Goal: Transaction & Acquisition: Book appointment/travel/reservation

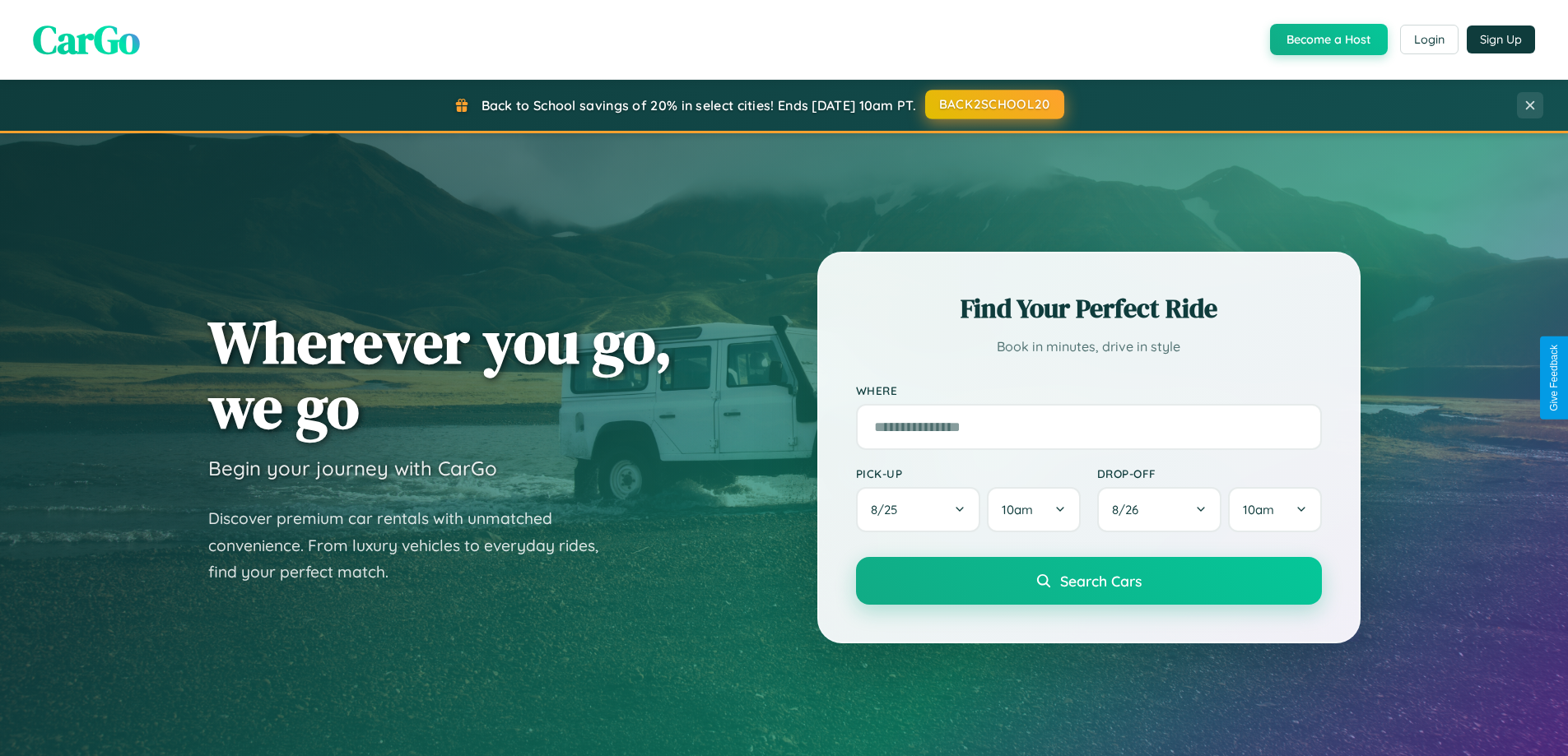
click at [993, 104] on button "BACK2SCHOOL20" at bounding box center [994, 105] width 139 height 30
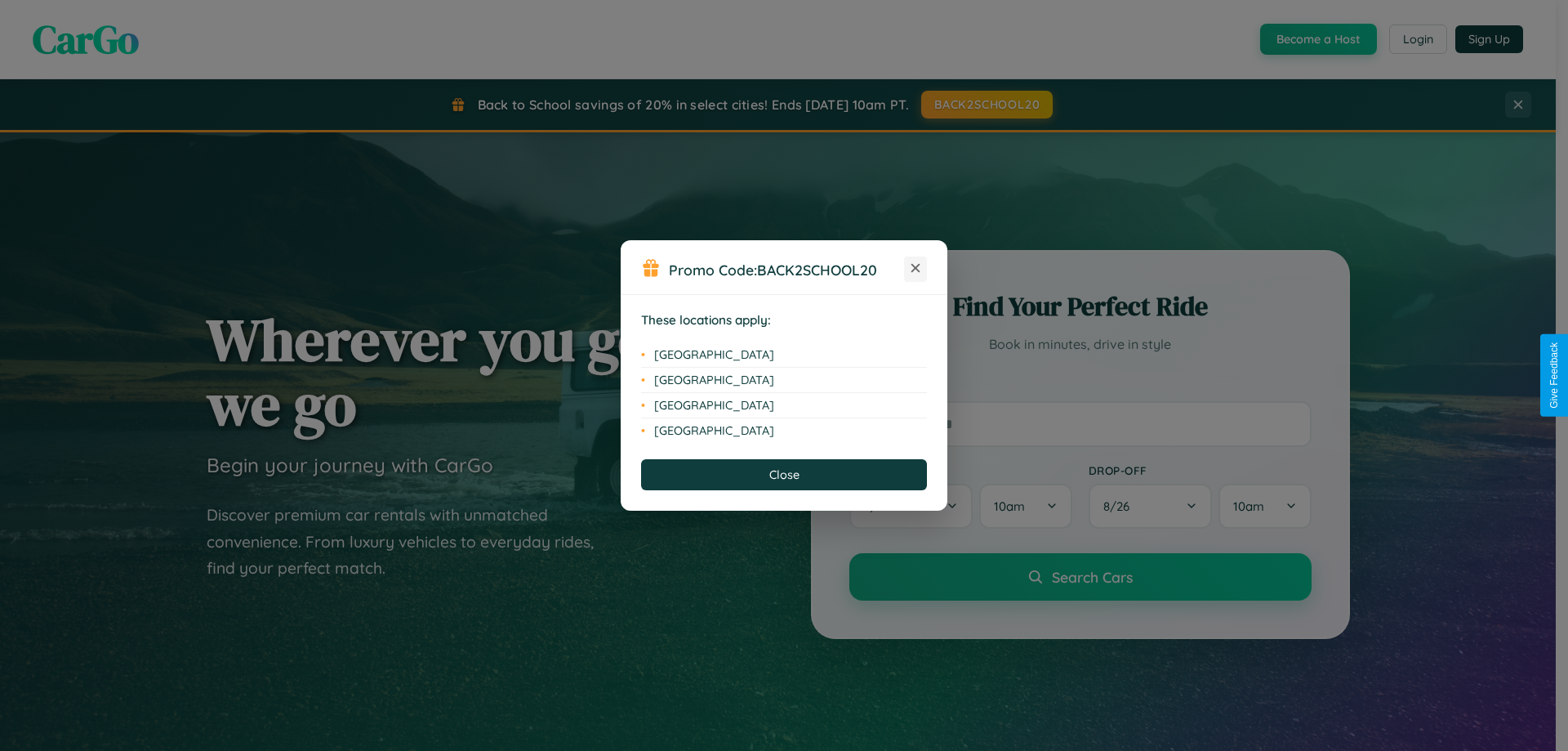
click at [916, 269] on icon at bounding box center [916, 268] width 9 height 9
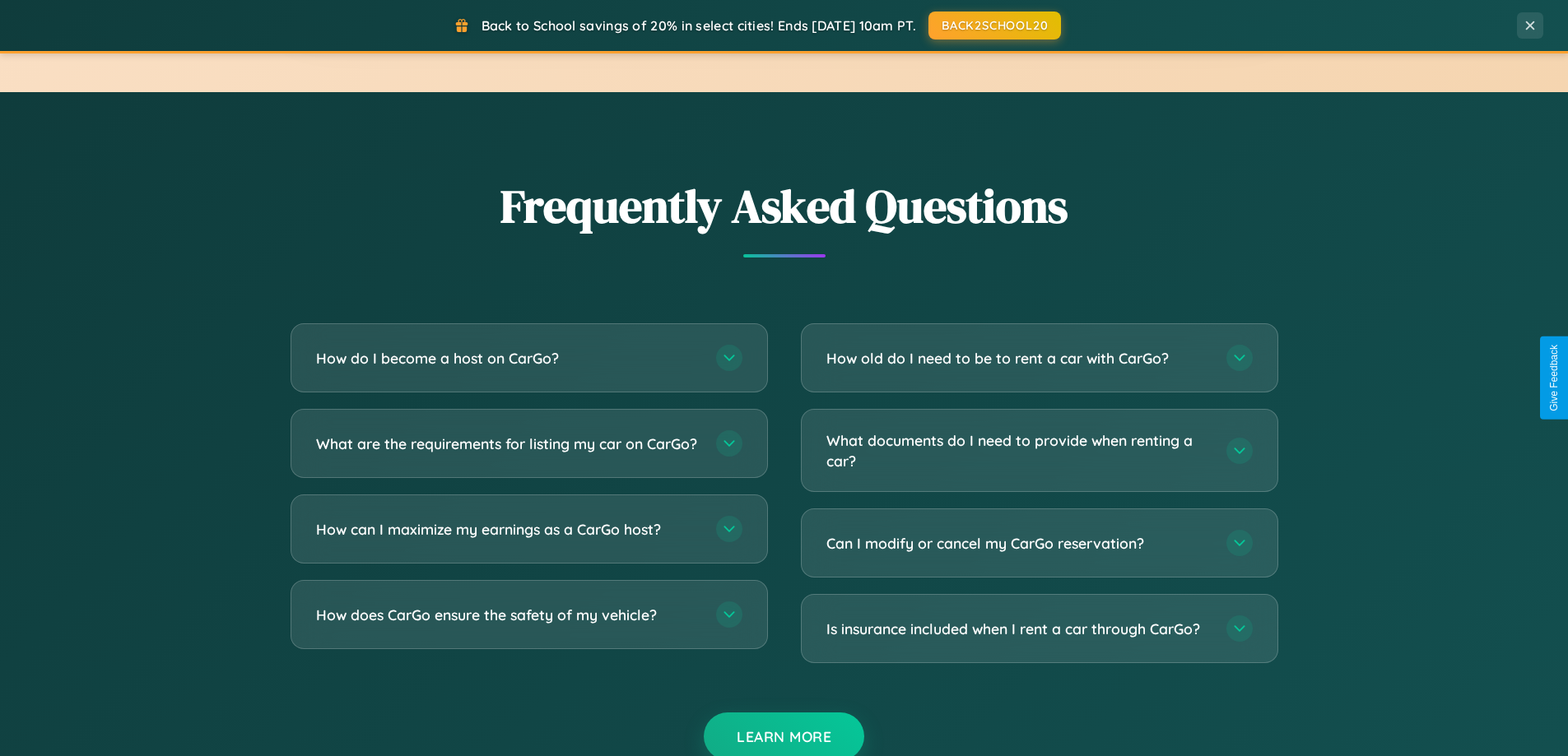
scroll to position [3165, 0]
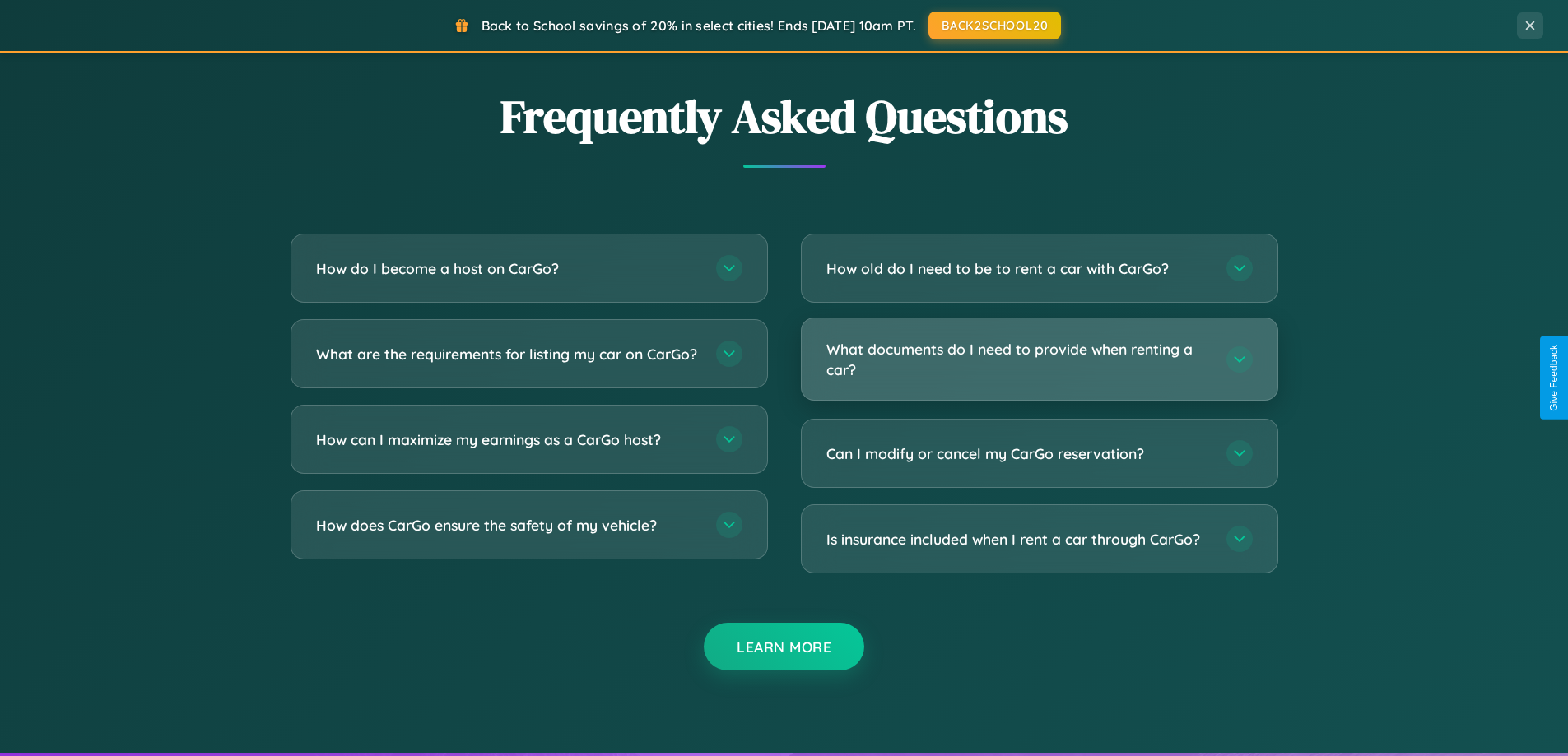
click at [1038, 360] on h3 "What documents do I need to provide when renting a car?" at bounding box center [1018, 359] width 384 height 40
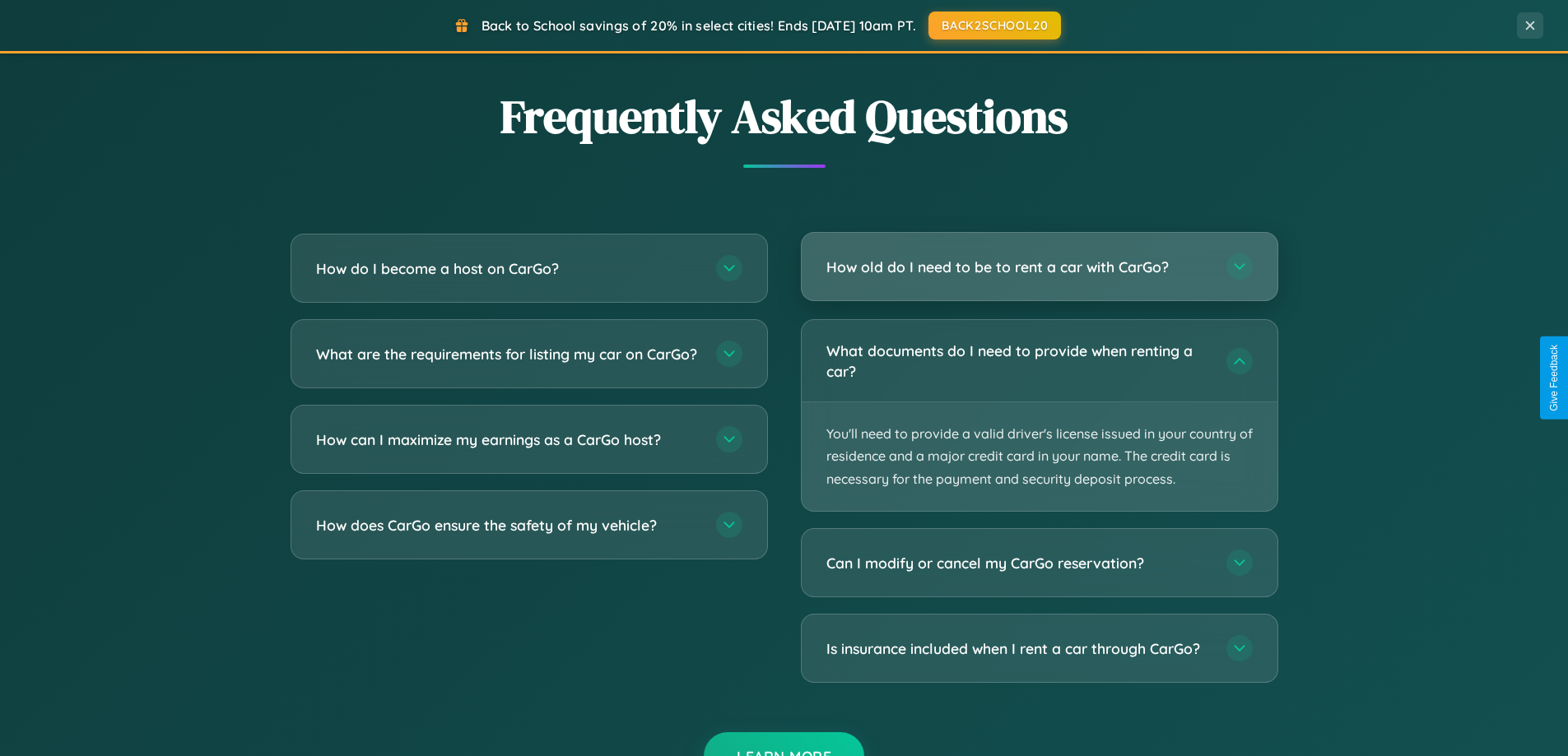
click at [1038, 267] on h3 "How old do I need to be to rent a car with CarGo?" at bounding box center [1018, 267] width 384 height 21
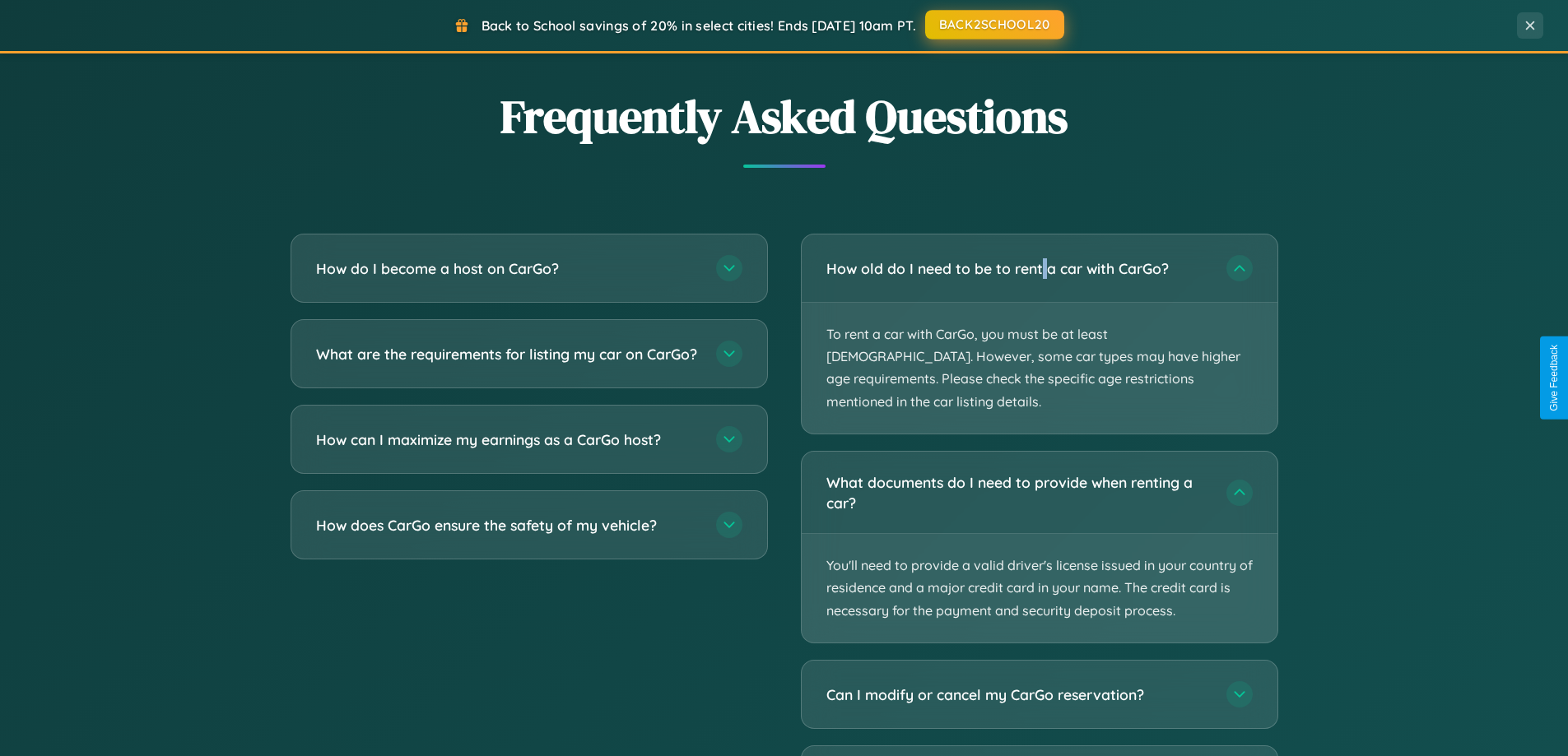
click at [993, 26] on button "BACK2SCHOOL20" at bounding box center [994, 25] width 139 height 30
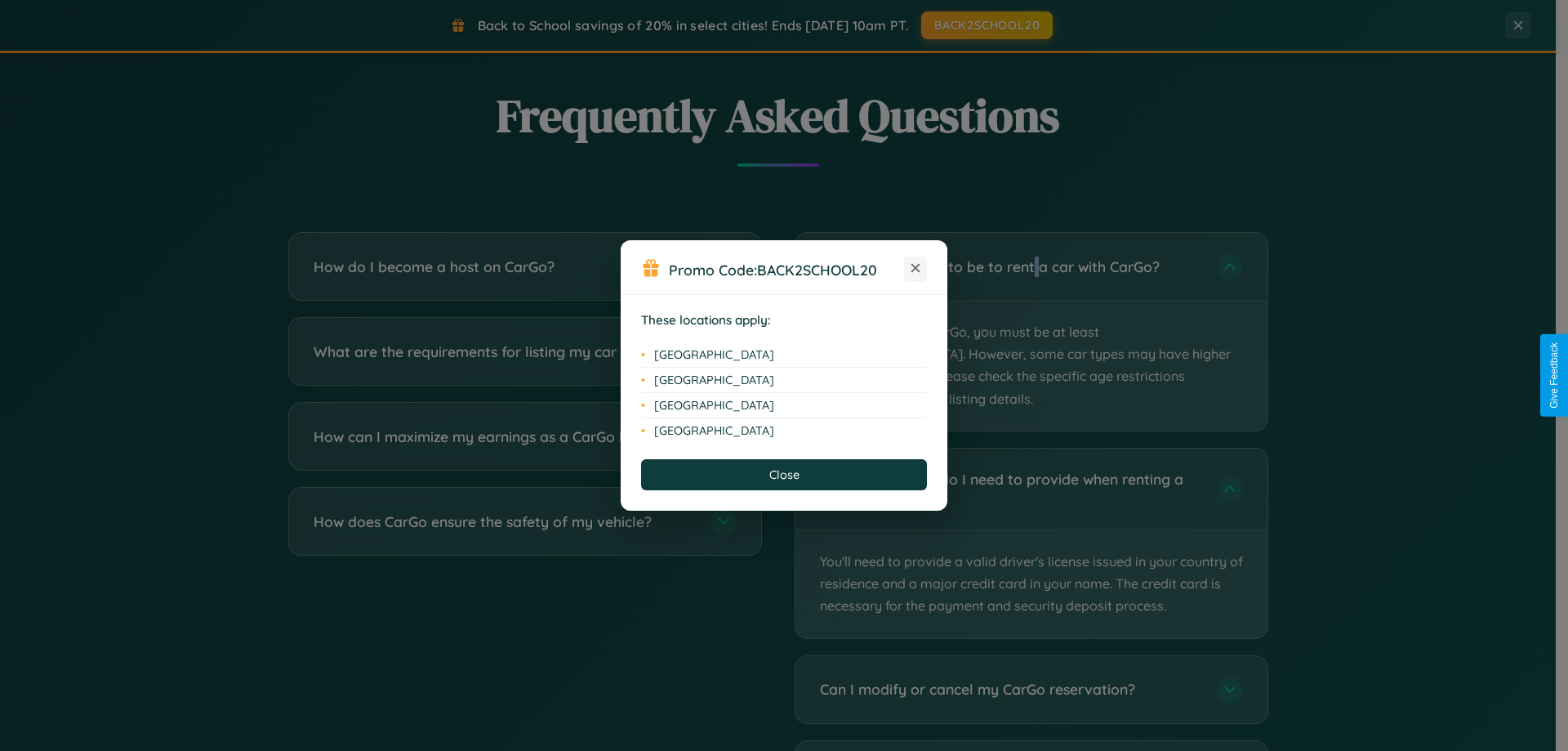
click at [916, 269] on icon at bounding box center [916, 268] width 9 height 9
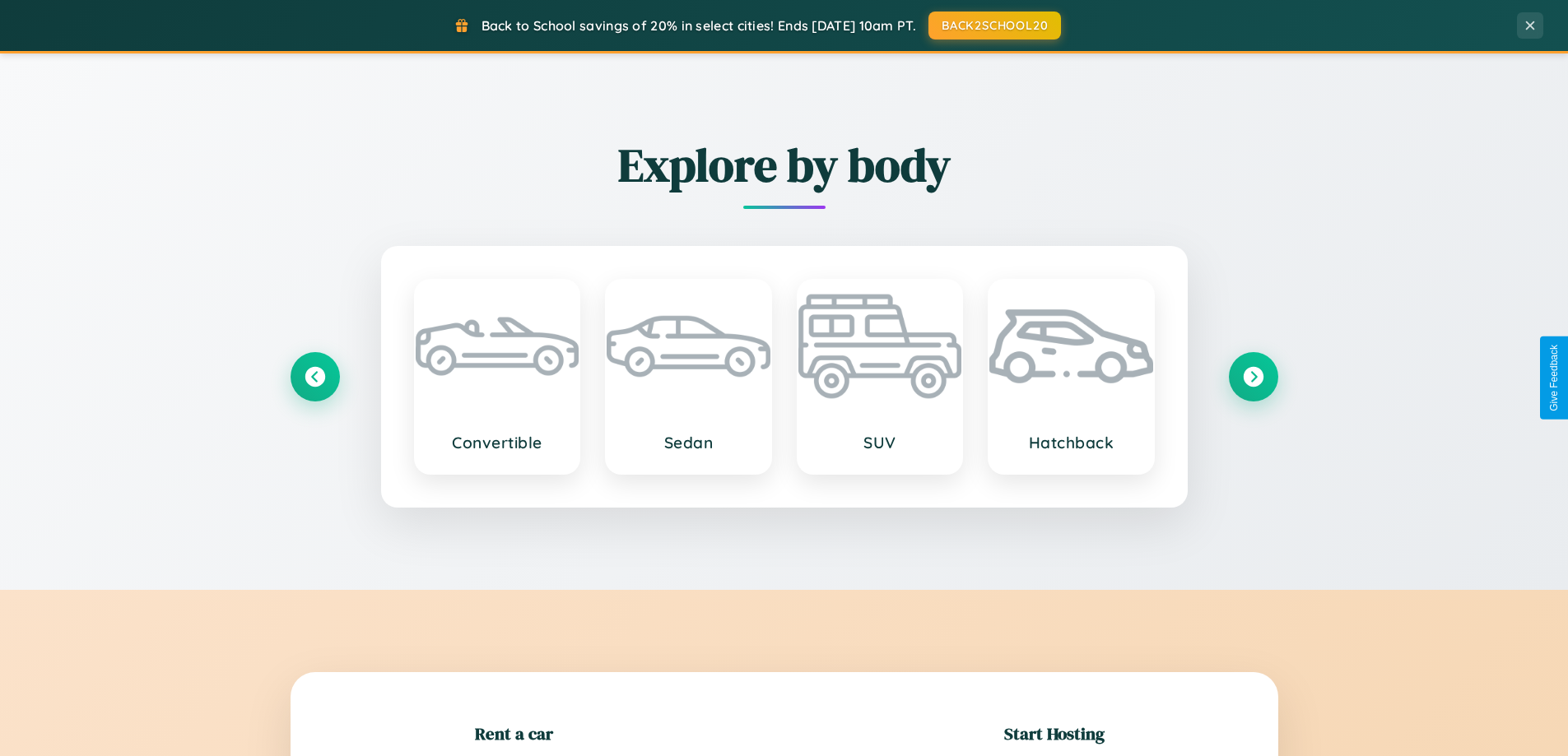
scroll to position [1927, 0]
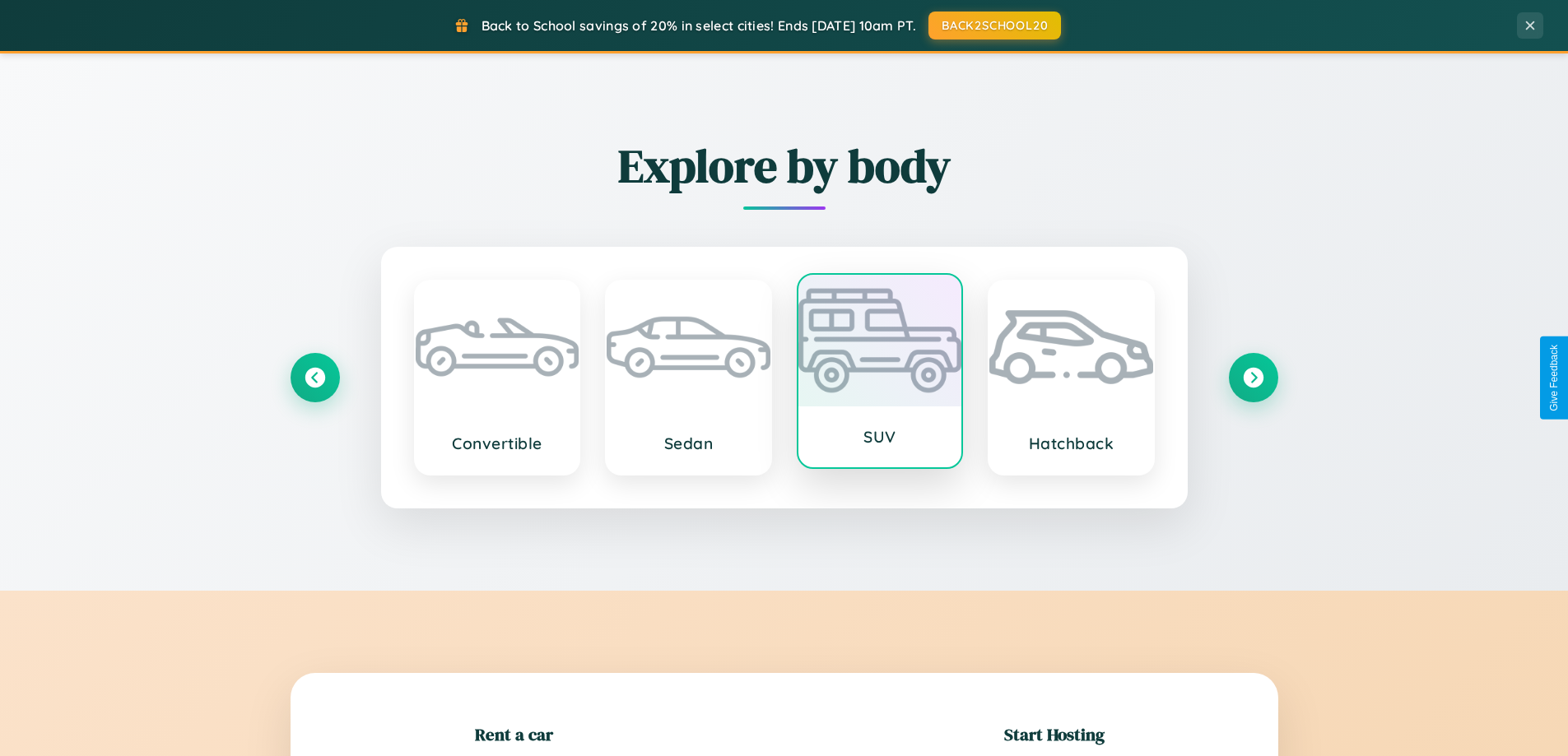
click at [879, 378] on div at bounding box center [880, 341] width 163 height 132
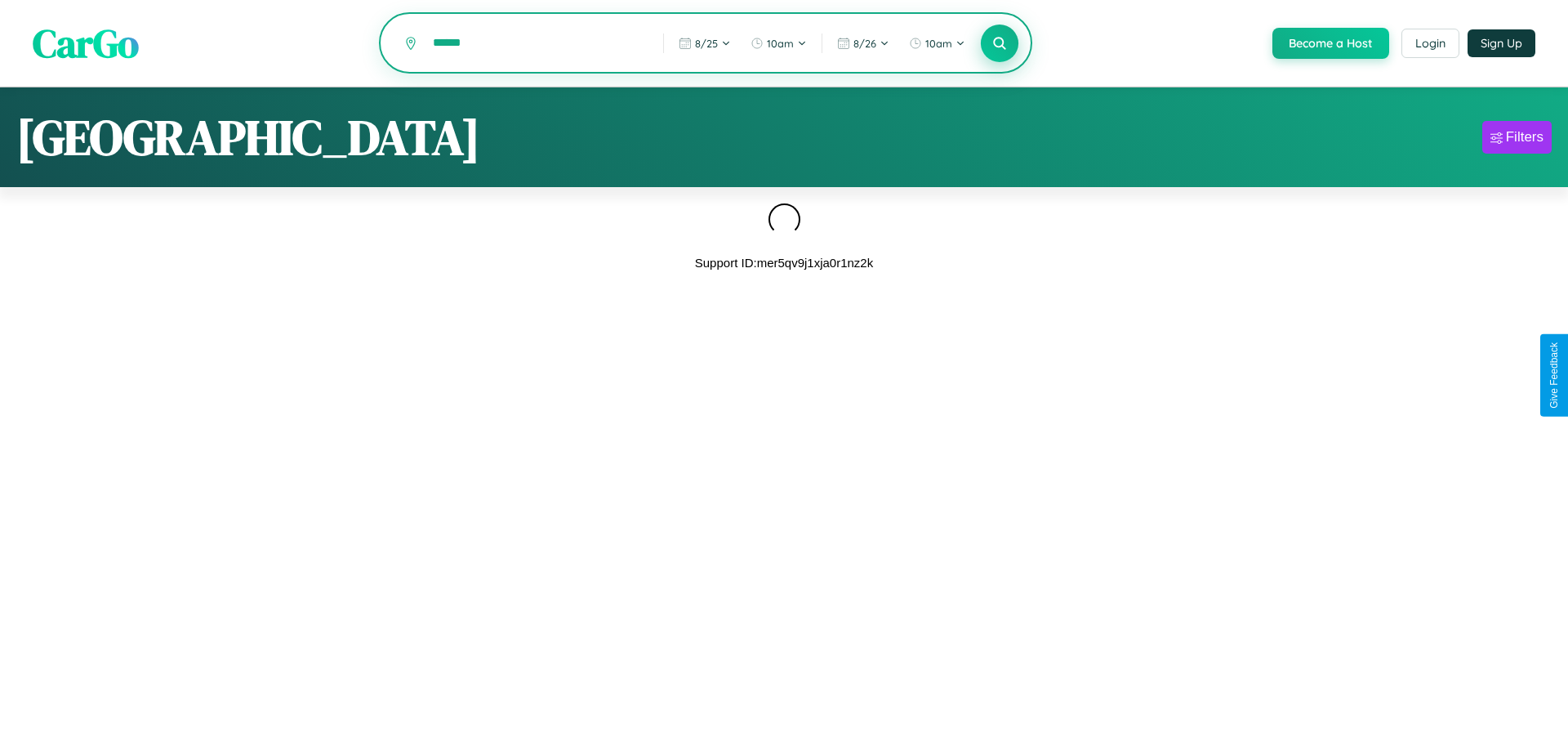
type input "******"
click at [998, 44] on icon at bounding box center [999, 42] width 16 height 16
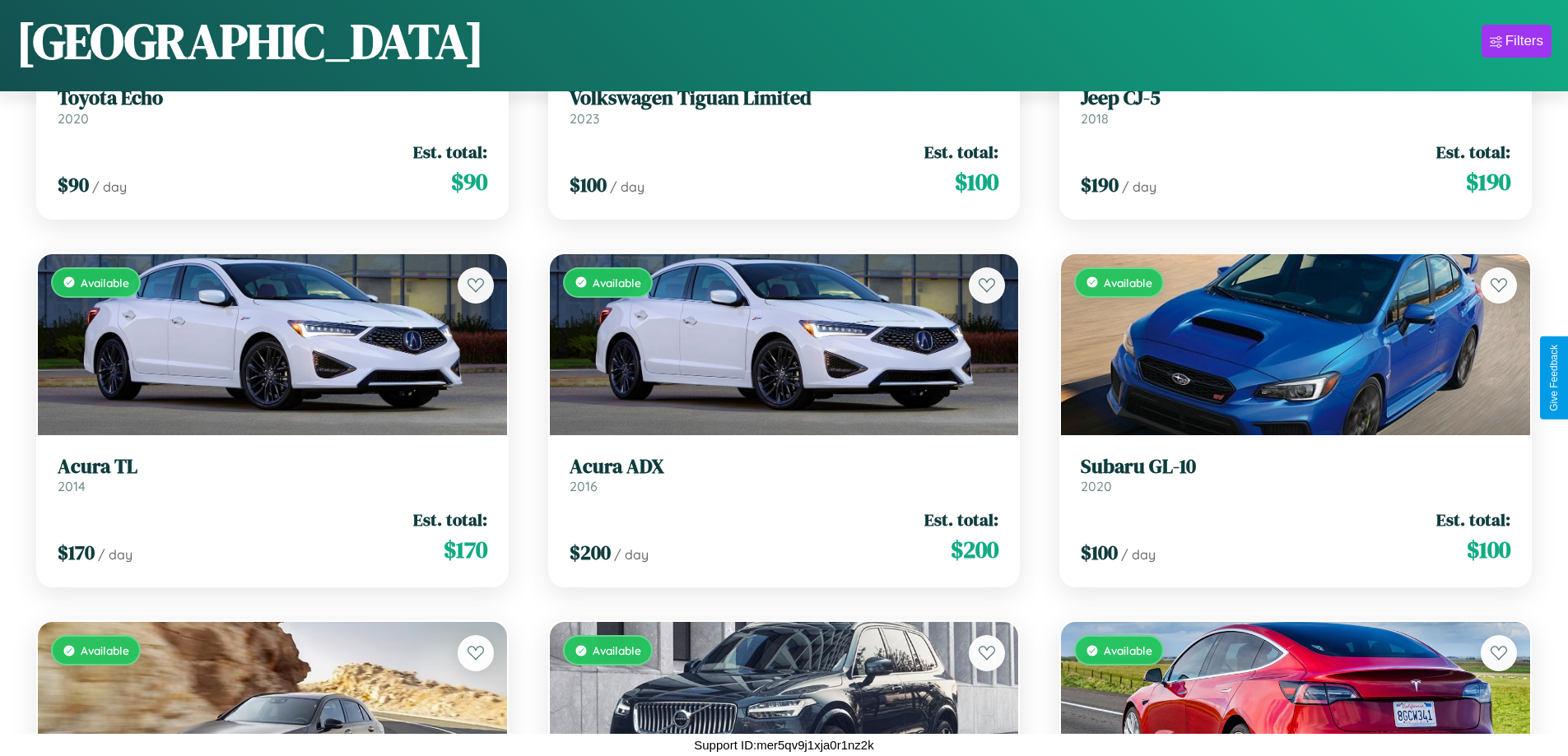
scroll to position [6124, 0]
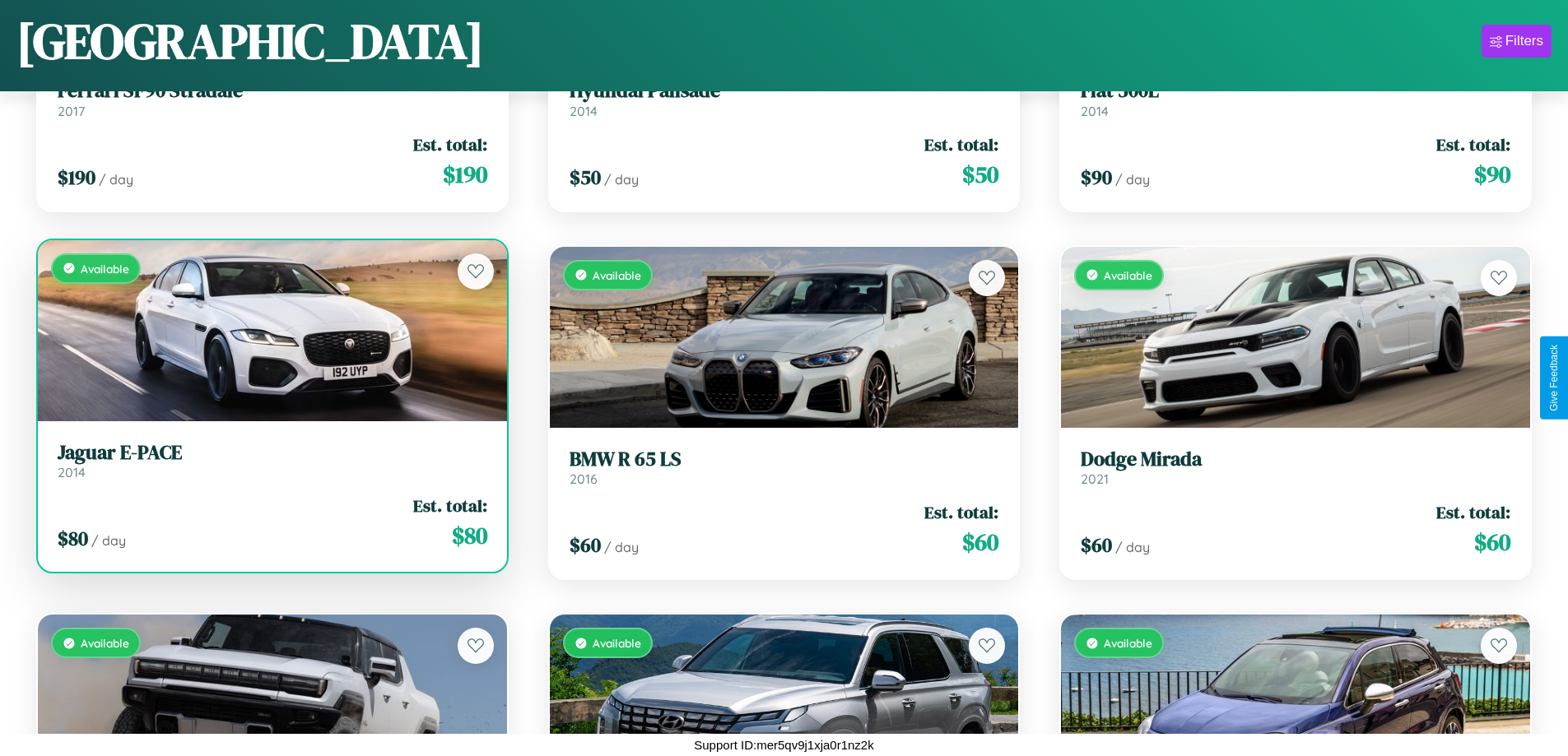
click at [270, 460] on h3 "Jaguar E-PACE" at bounding box center [272, 453] width 430 height 24
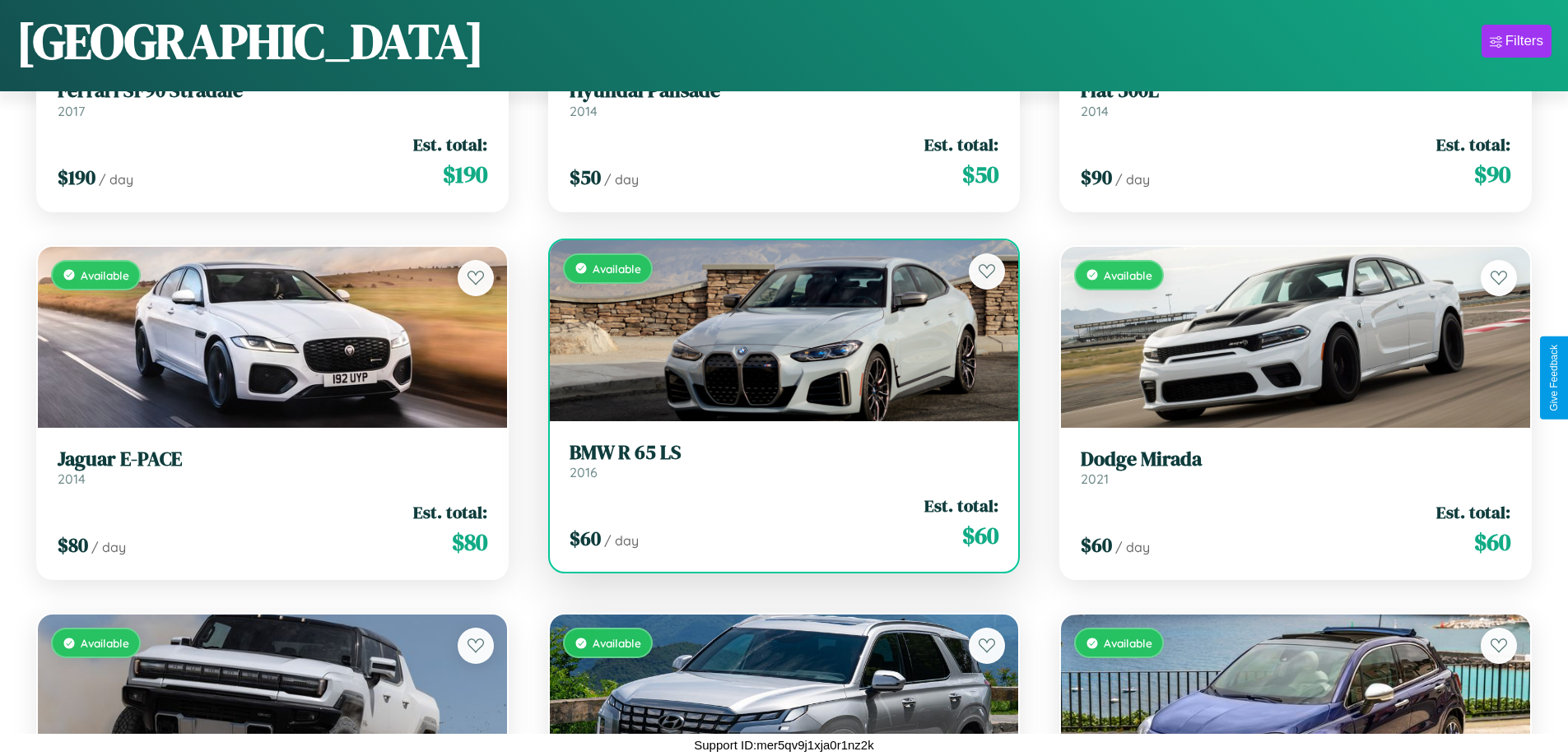
scroll to position [0, 0]
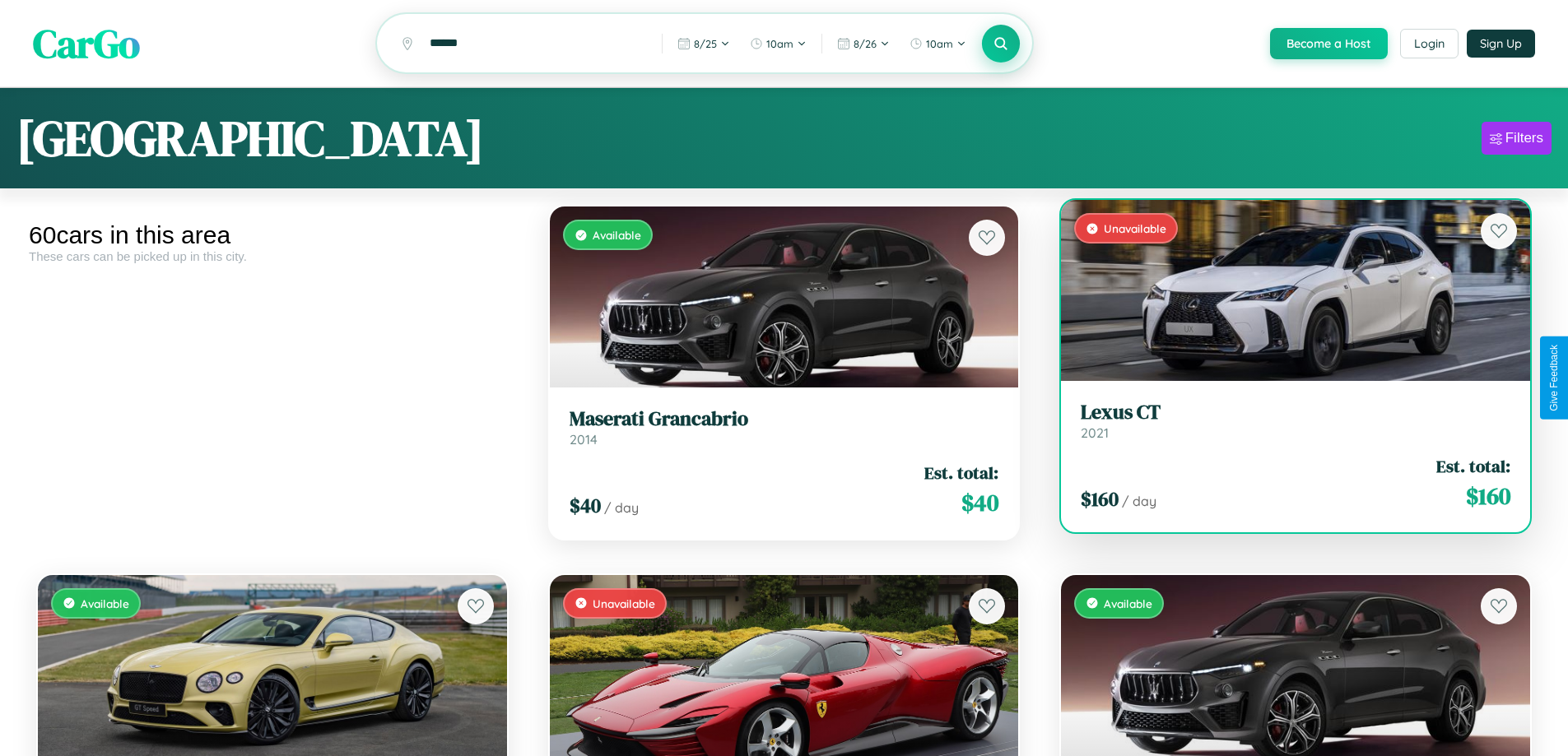
click at [1284, 429] on link "Lexus CT 2021" at bounding box center [1295, 421] width 430 height 40
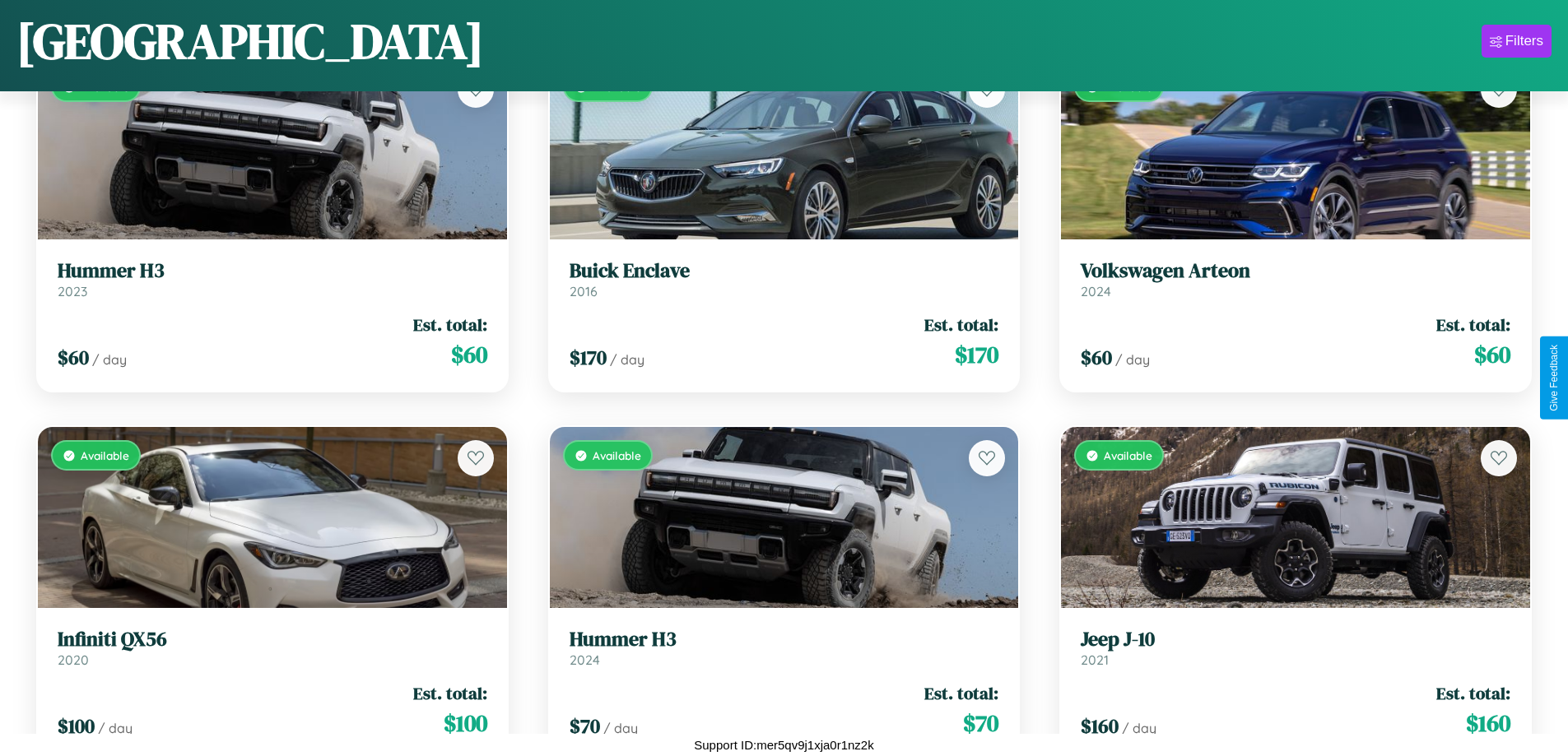
scroll to position [1336, 0]
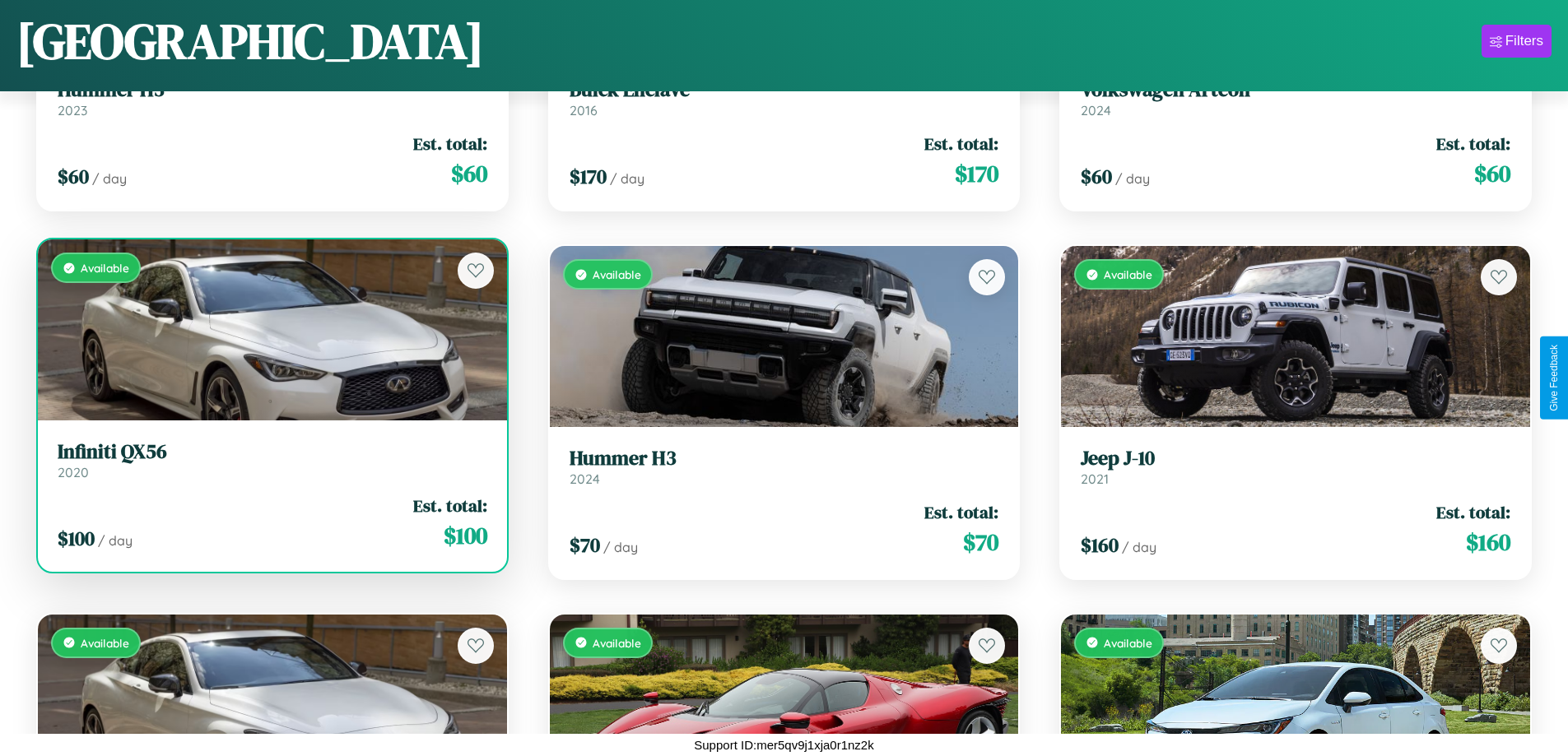
click at [270, 463] on link "Infiniti QX56 2020" at bounding box center [272, 460] width 430 height 40
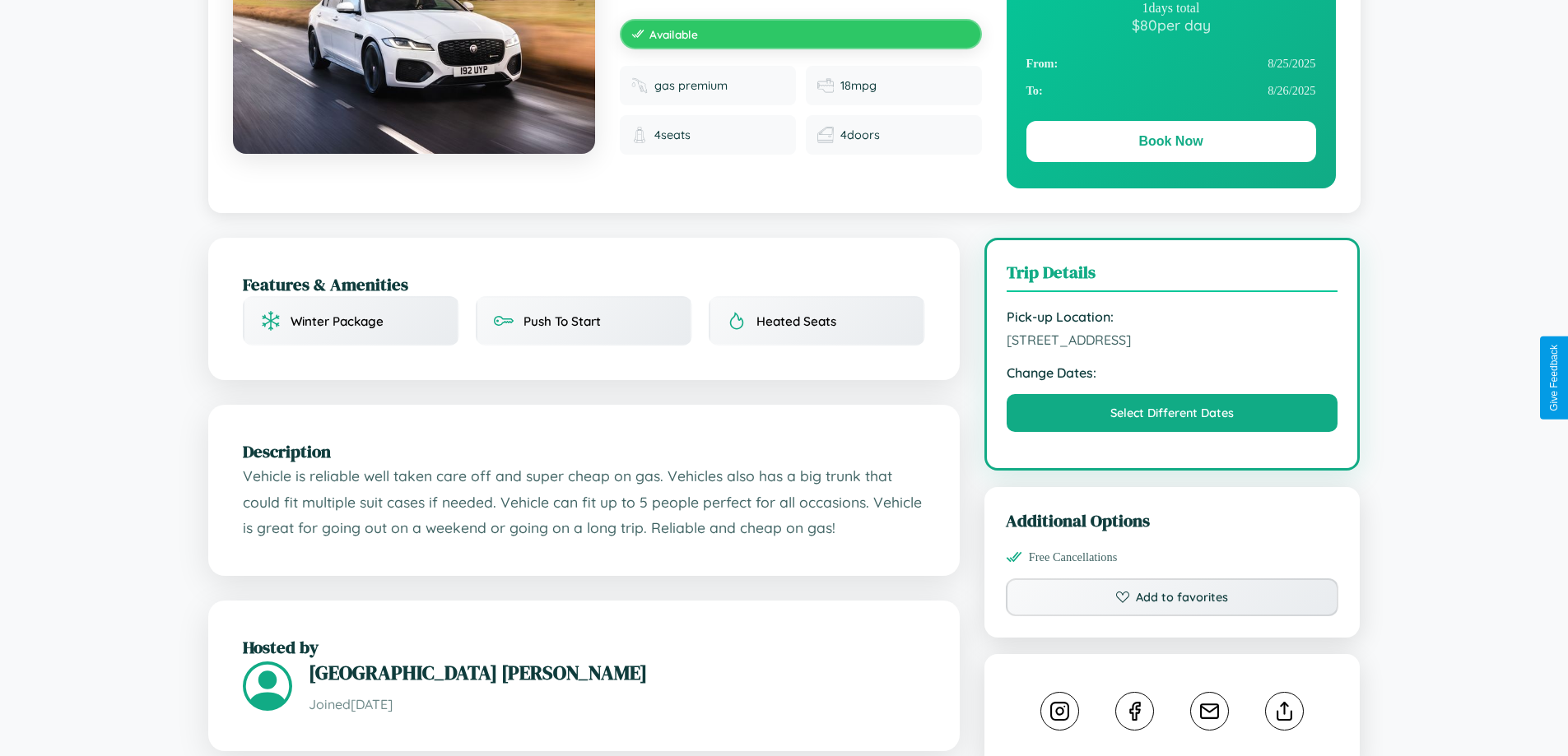
scroll to position [540, 0]
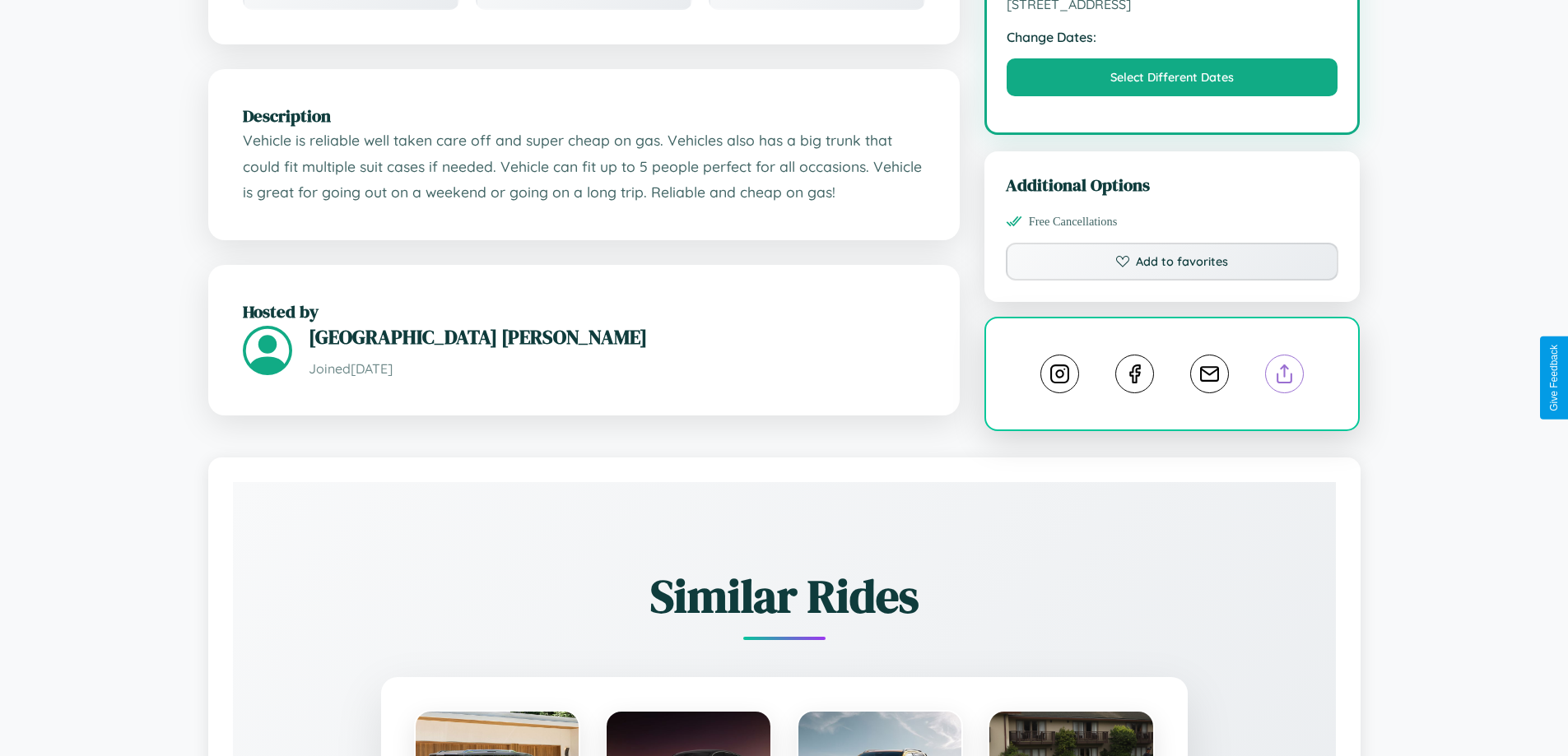
click at [1284, 376] on line at bounding box center [1284, 371] width 0 height 12
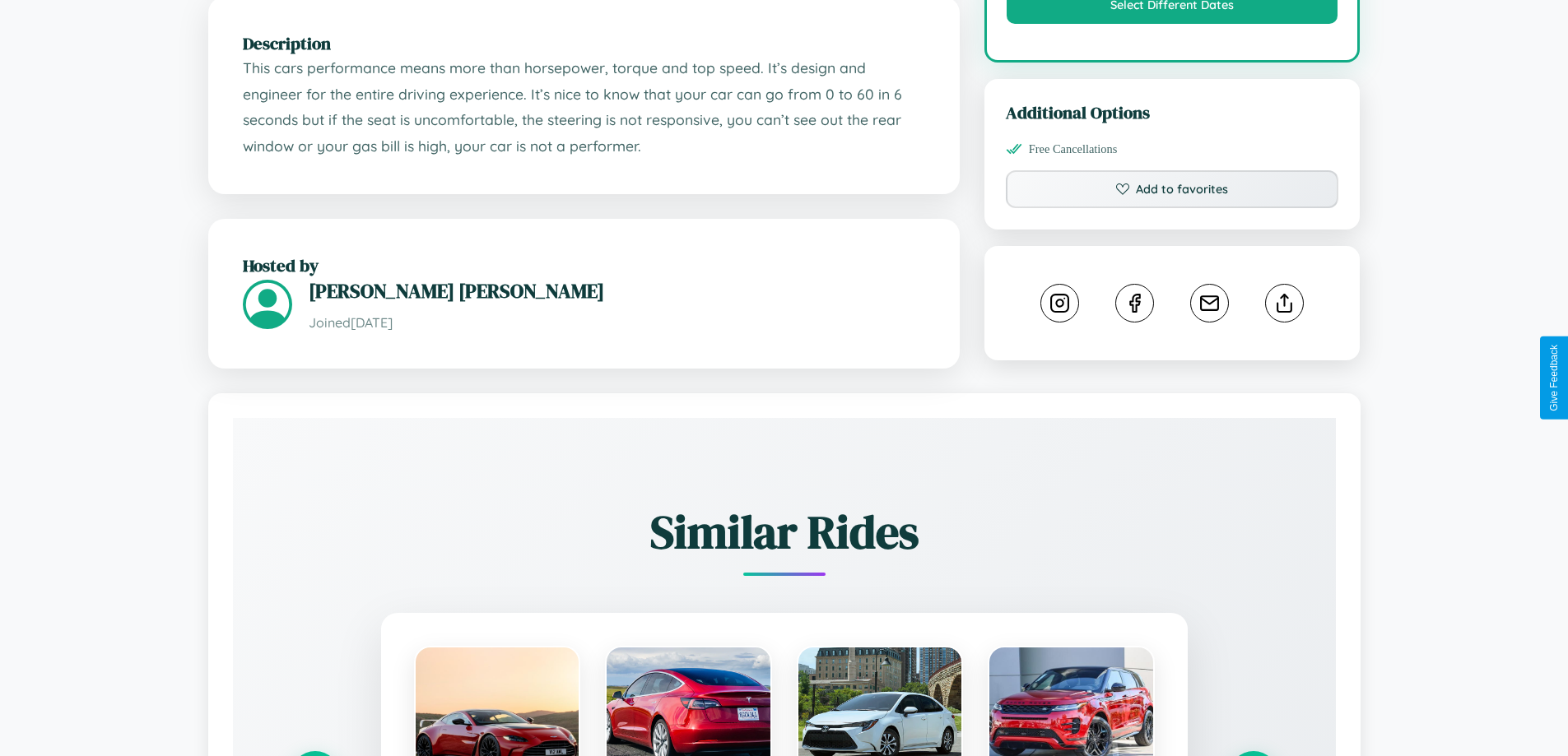
scroll to position [924, 0]
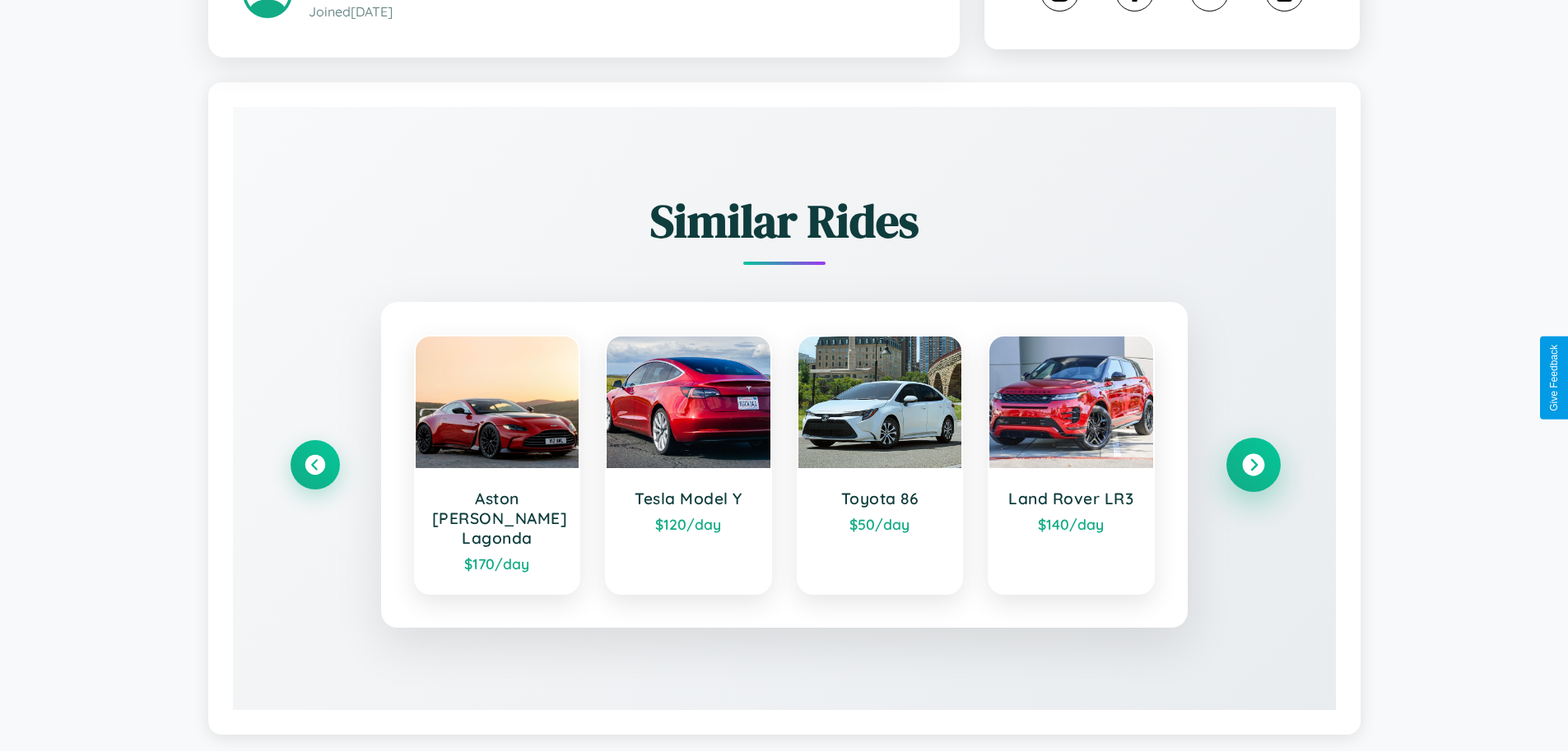
click at [1253, 458] on icon at bounding box center [1253, 465] width 23 height 23
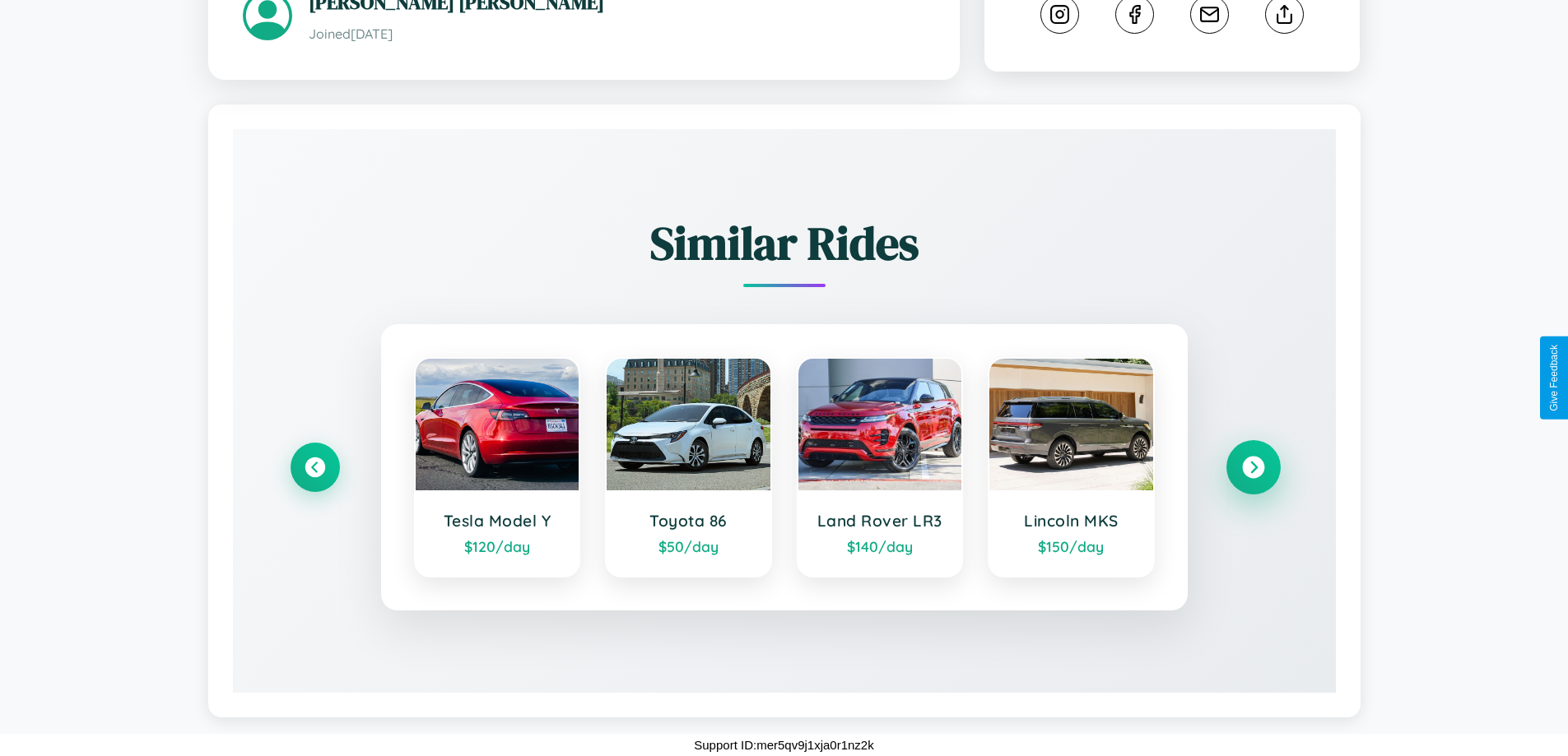
click at [1253, 467] on icon at bounding box center [1253, 468] width 23 height 23
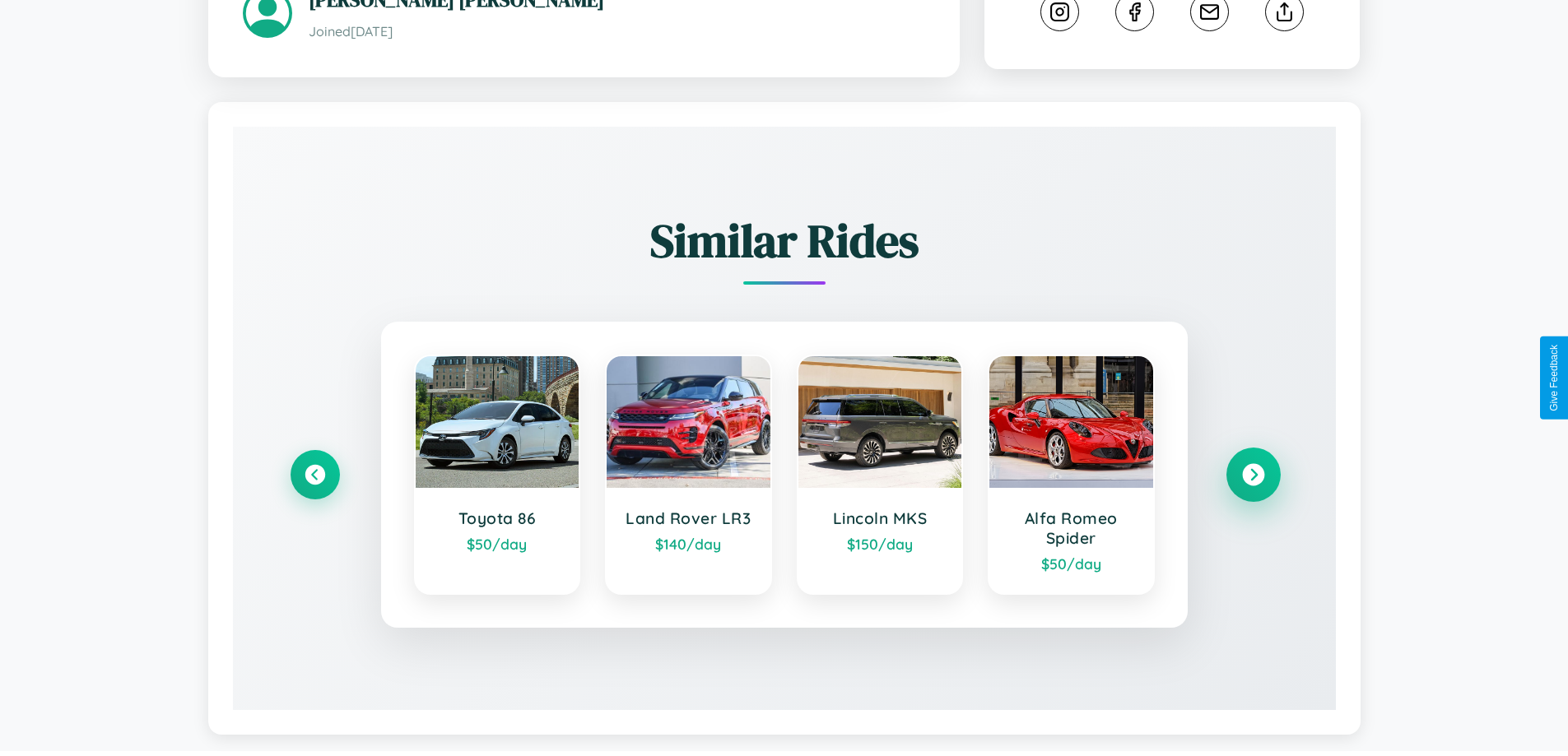
scroll to position [924, 0]
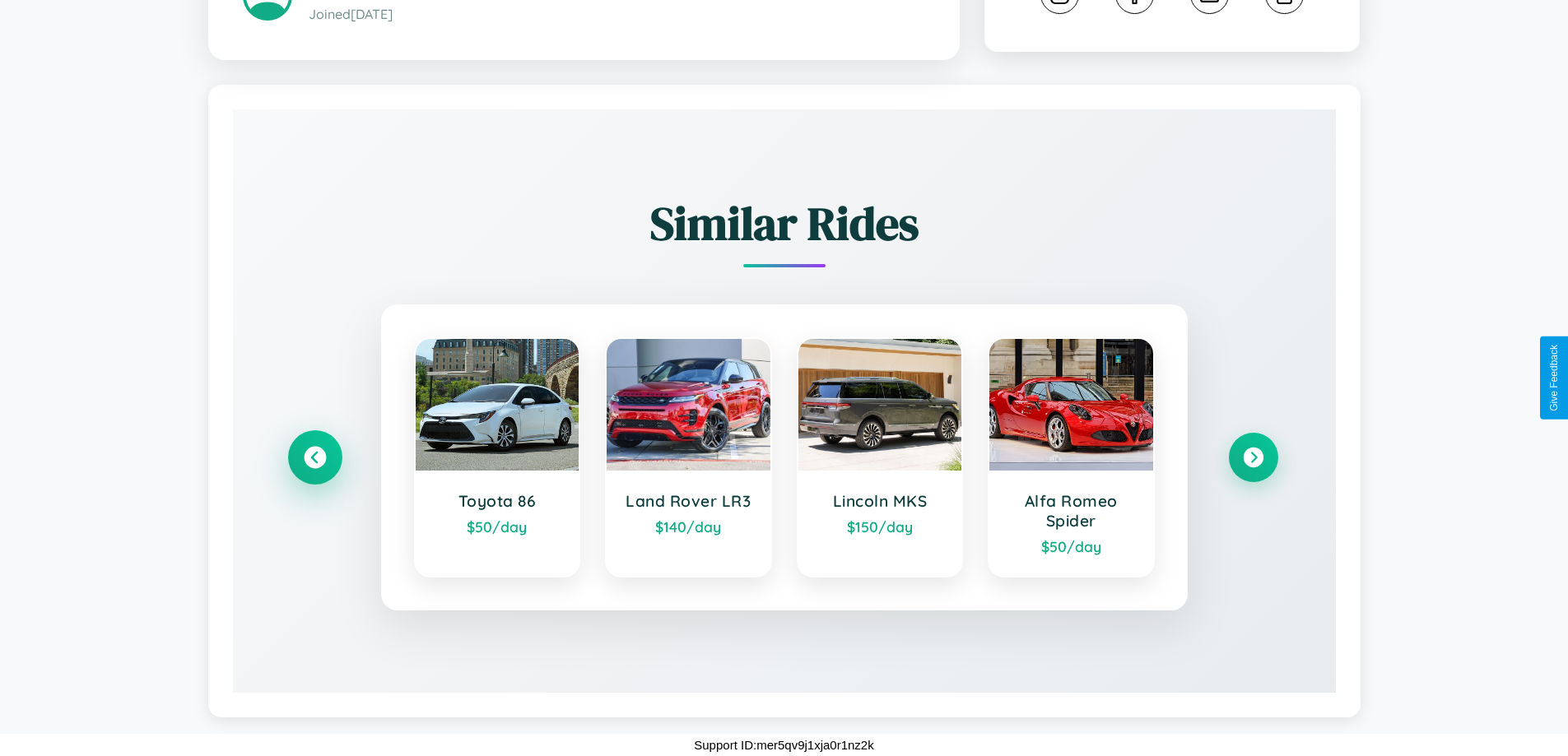
click at [314, 458] on icon at bounding box center [314, 458] width 23 height 23
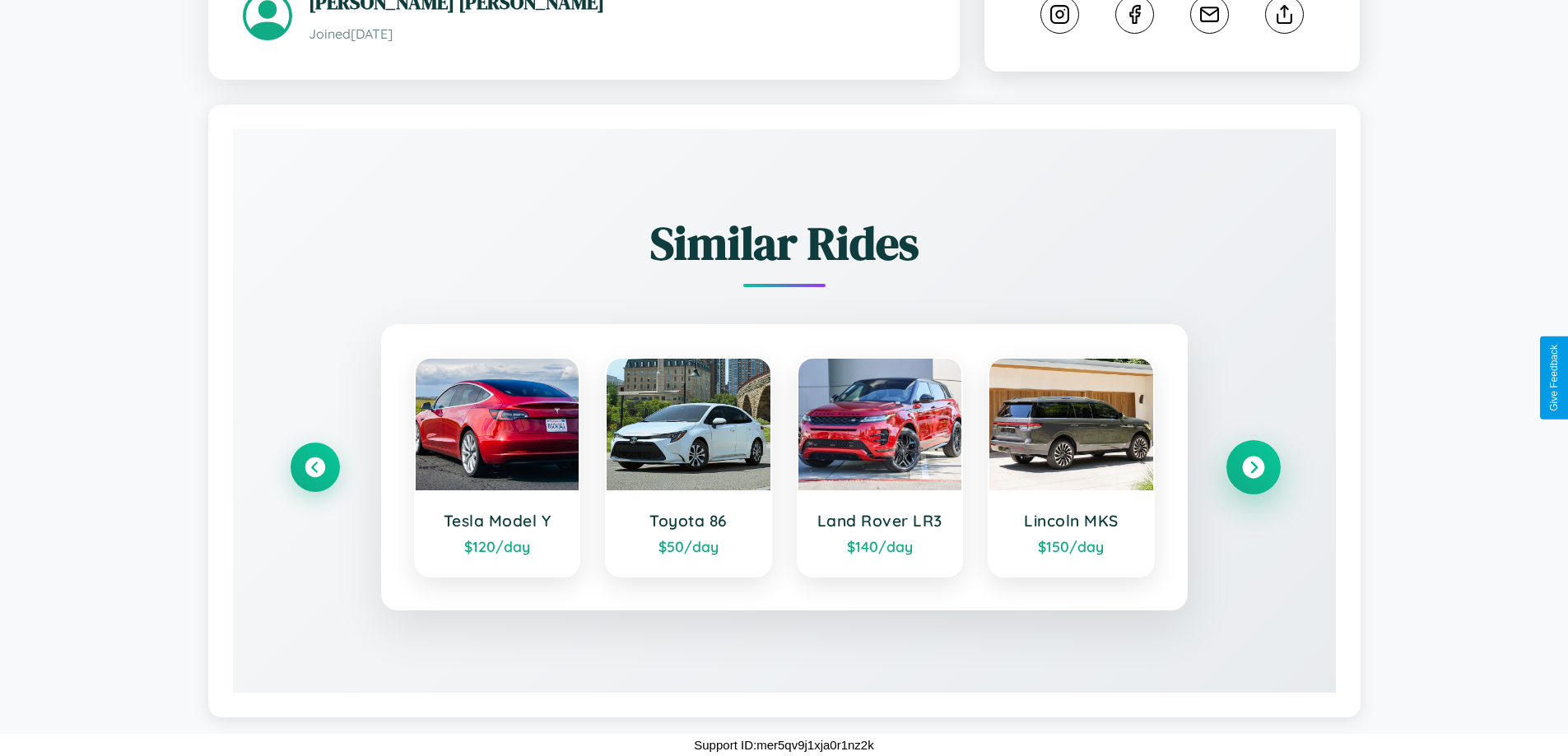
click at [1253, 467] on icon at bounding box center [1253, 468] width 23 height 23
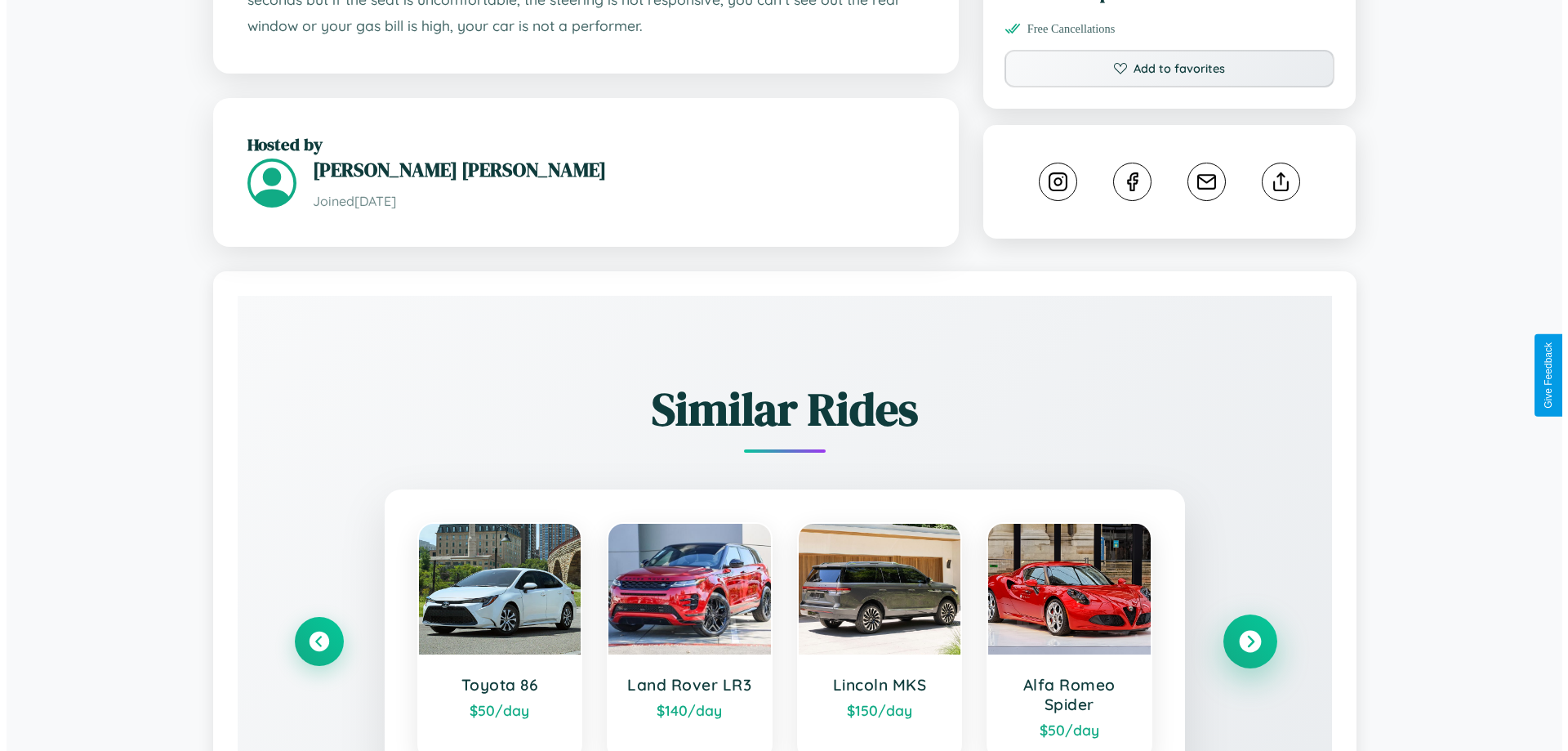
scroll to position [0, 0]
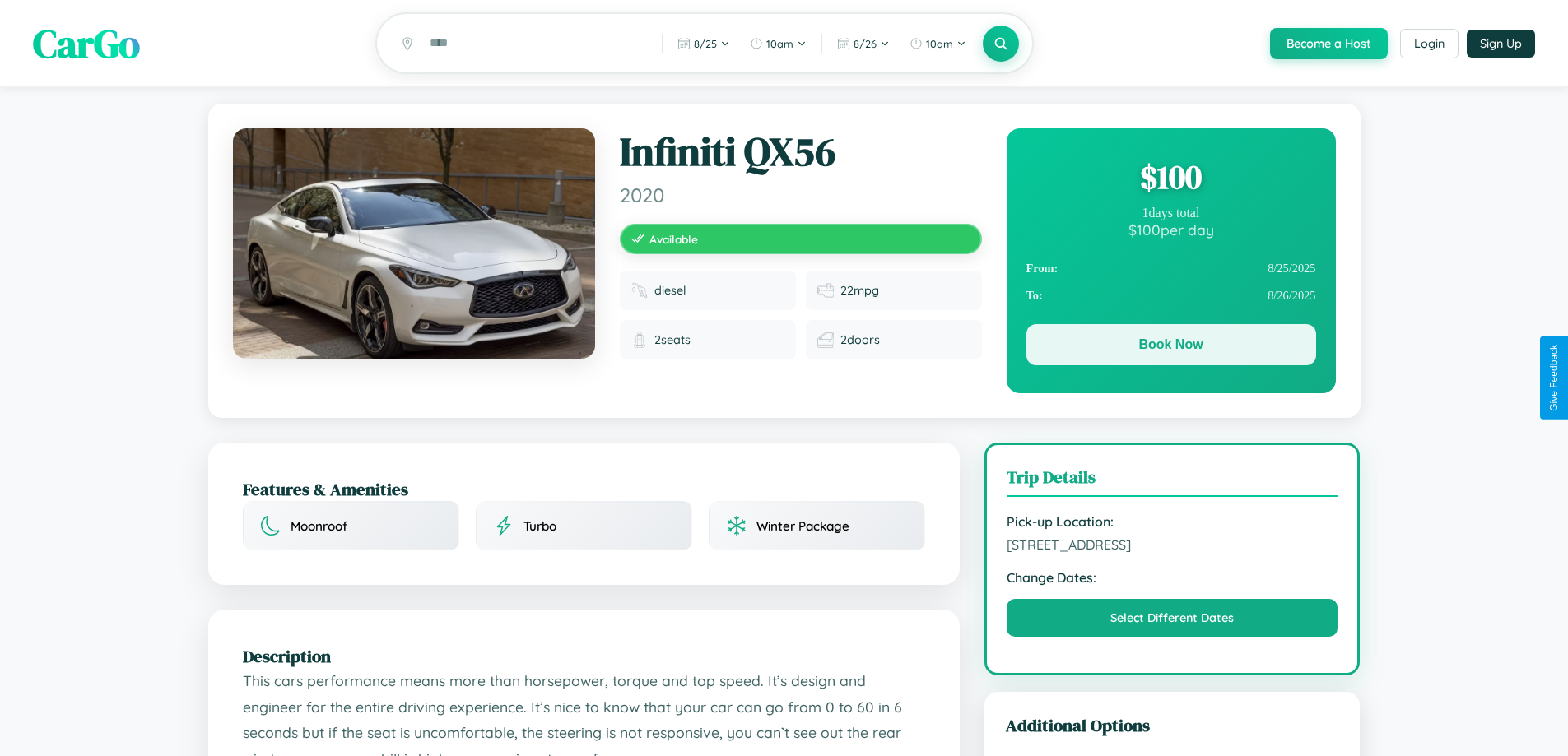
click at [1170, 348] on button "Book Now" at bounding box center [1170, 344] width 289 height 41
